Goal: Task Accomplishment & Management: Manage account settings

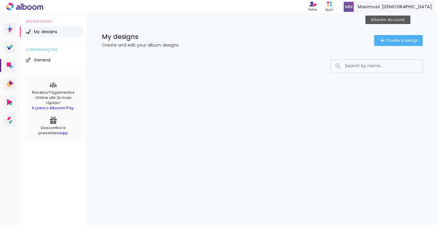
click at [411, 6] on span "MaximusX Male" at bounding box center [395, 7] width 74 height 6
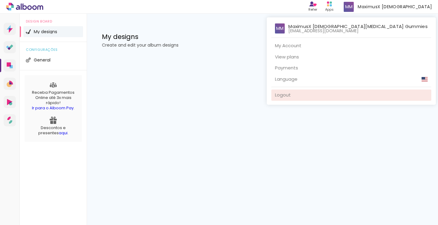
click at [328, 95] on link "Logout" at bounding box center [352, 94] width 160 height 11
